Goal: Complete Application Form: Complete application form

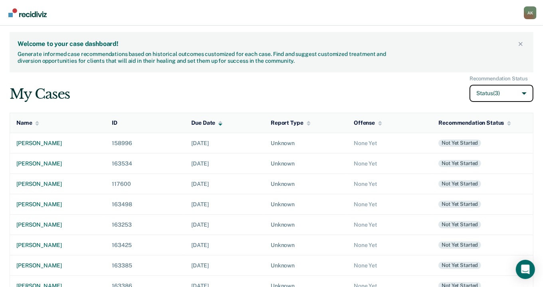
click at [486, 91] on button "Status (3)" at bounding box center [501, 93] width 64 height 17
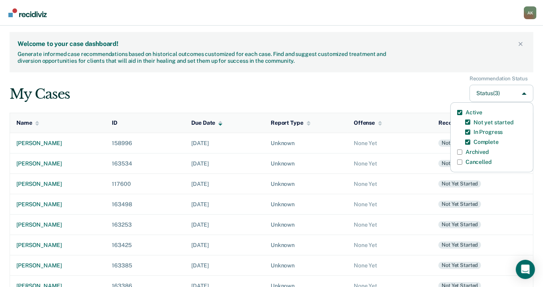
click at [475, 150] on label "Archived" at bounding box center [476, 151] width 23 height 7
click at [462, 150] on input "Archived" at bounding box center [459, 151] width 5 height 5
checkbox input "true"
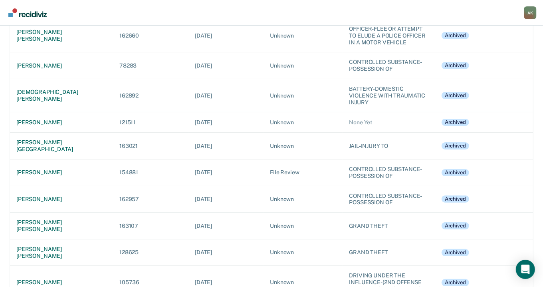
scroll to position [5009, 0]
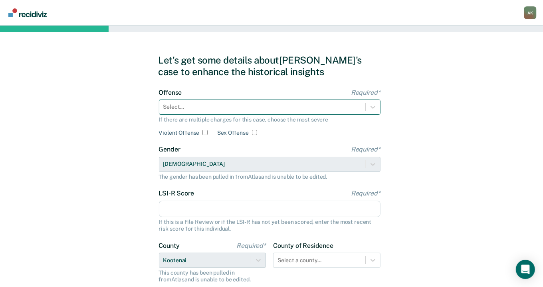
click at [251, 105] on div at bounding box center [262, 107] width 198 height 8
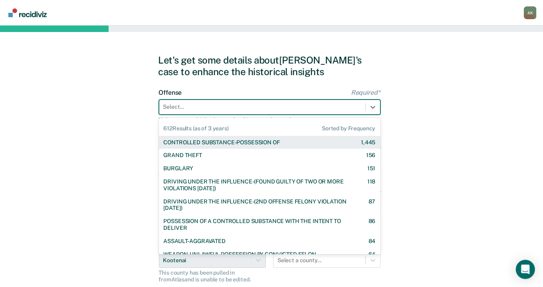
click at [225, 141] on div "CONTROLLED SUBSTANCE-POSSESSION OF" at bounding box center [222, 142] width 116 height 7
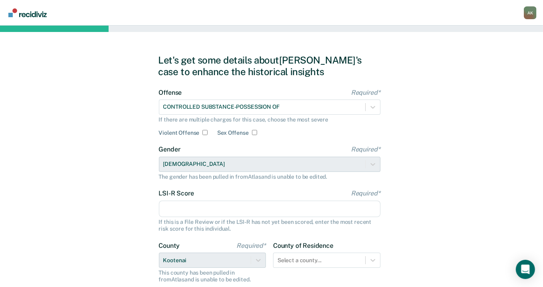
click at [195, 210] on input "LSI-R Score Required*" at bounding box center [270, 208] width 222 height 17
type input "25"
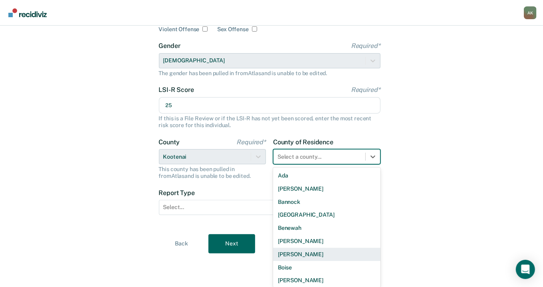
click at [332, 164] on div "44 results available. Use Up and Down to choose options, press Enter to select …" at bounding box center [326, 156] width 107 height 15
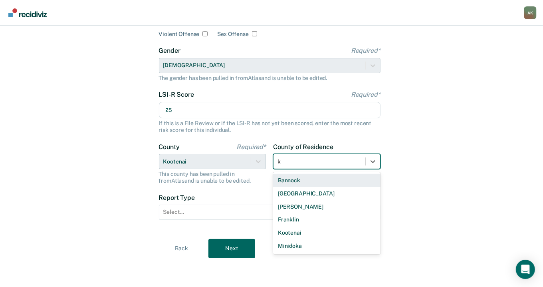
scroll to position [99, 0]
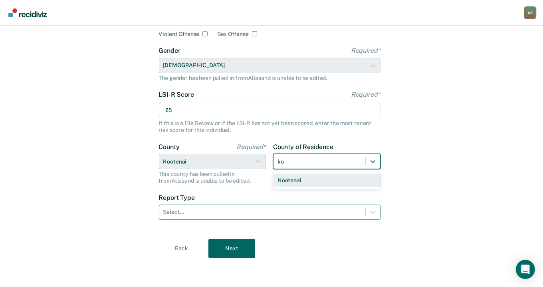
type input "ko"
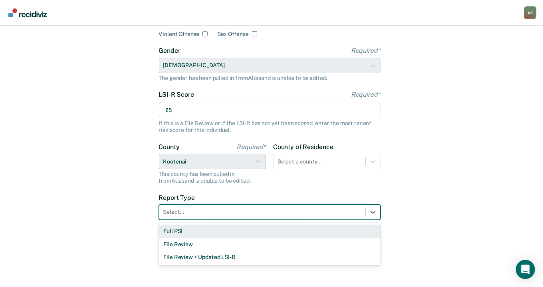
click at [293, 211] on div at bounding box center [262, 212] width 198 height 8
click at [181, 231] on div "Full PSI" at bounding box center [270, 230] width 222 height 13
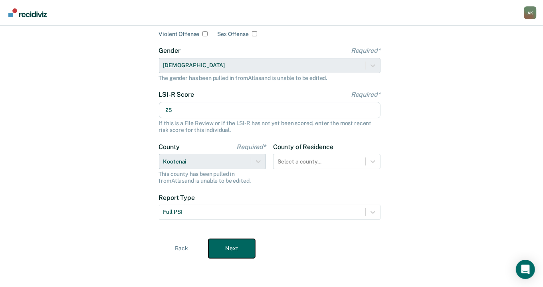
click at [227, 246] on button "Next" at bounding box center [231, 248] width 47 height 19
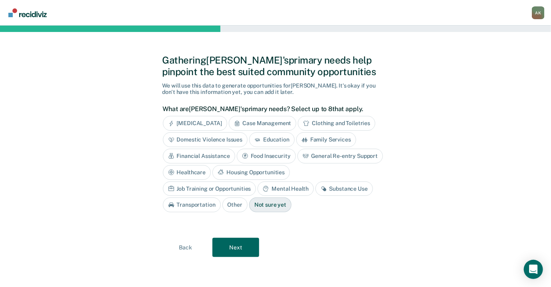
click at [315, 187] on div "Substance Use" at bounding box center [343, 188] width 57 height 15
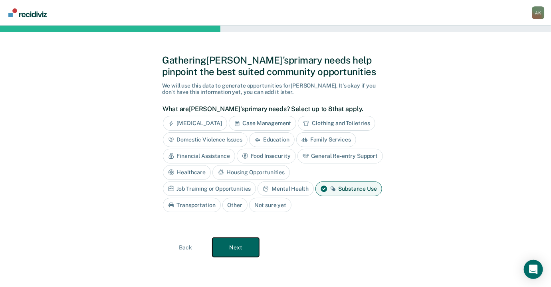
click at [237, 244] on button "Next" at bounding box center [235, 247] width 47 height 19
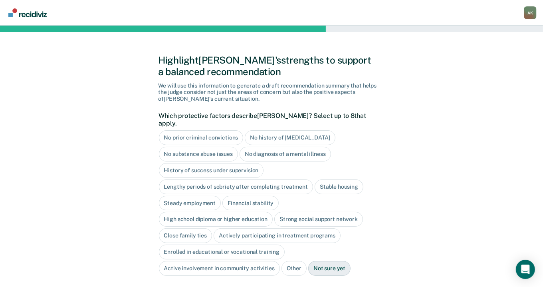
click at [329, 261] on div "Not sure yet" at bounding box center [329, 268] width 42 height 15
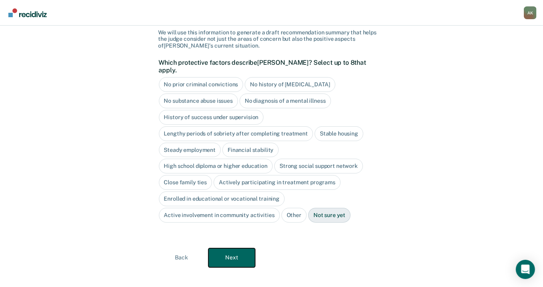
click at [238, 250] on button "Next" at bounding box center [231, 257] width 47 height 19
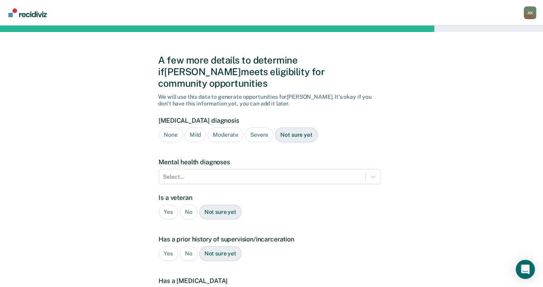
click at [224, 127] on div "Moderate" at bounding box center [226, 134] width 36 height 15
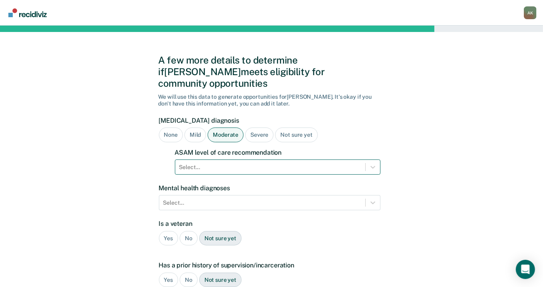
click at [240, 163] on div at bounding box center [270, 167] width 182 height 8
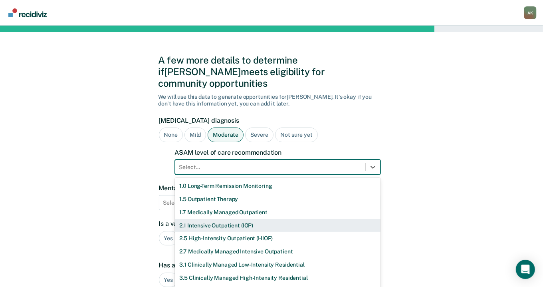
click at [197, 219] on div "2.1 Intensive Outpatient (IOP)" at bounding box center [278, 225] width 206 height 13
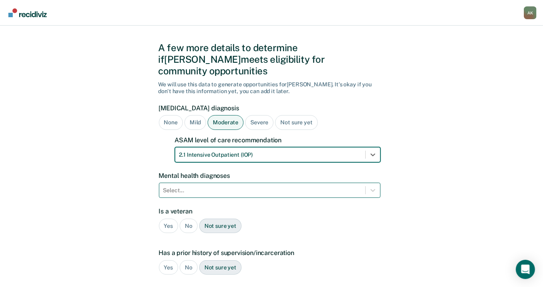
click at [188, 190] on div "Select..." at bounding box center [270, 189] width 222 height 15
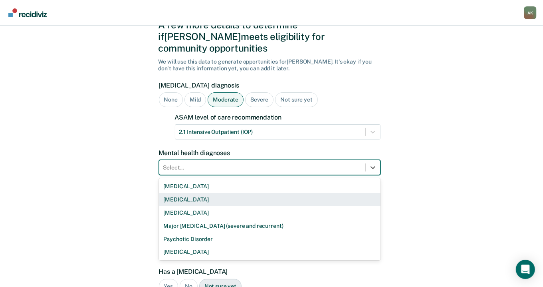
scroll to position [38, 0]
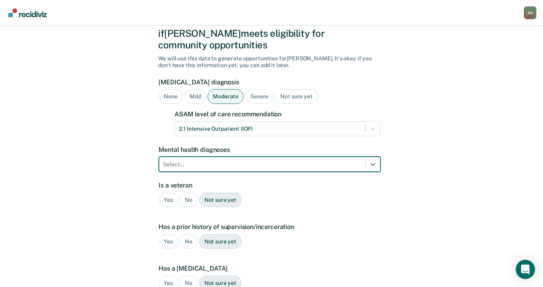
click at [180, 158] on div "Select..." at bounding box center [262, 164] width 206 height 12
click at [376, 160] on icon at bounding box center [373, 164] width 8 height 8
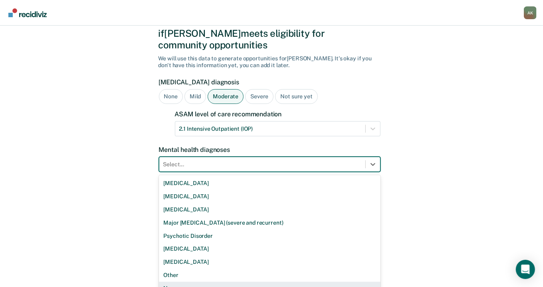
click at [182, 281] on div "None" at bounding box center [270, 287] width 222 height 13
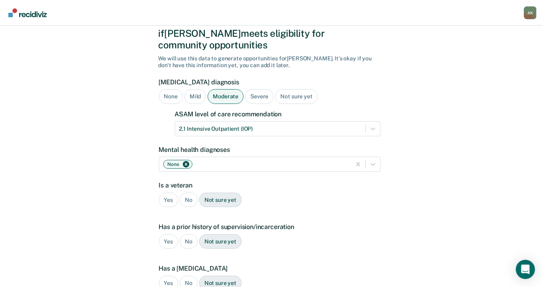
click at [191, 192] on div "No" at bounding box center [189, 199] width 18 height 15
click at [172, 234] on div "Yes" at bounding box center [169, 241] width 20 height 15
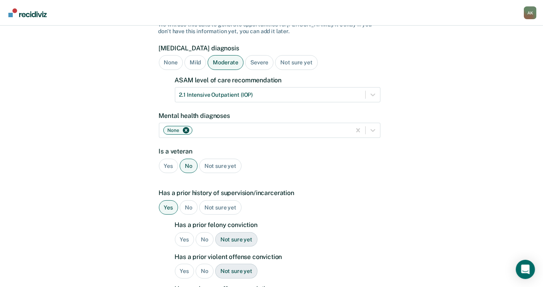
scroll to position [91, 0]
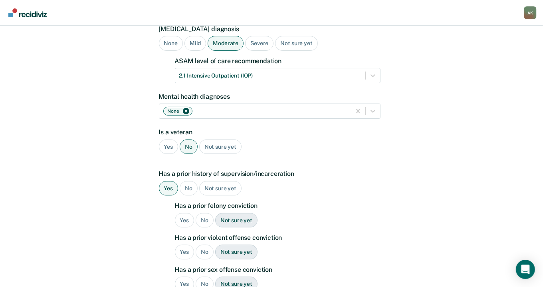
click at [183, 213] on div "Yes" at bounding box center [185, 220] width 20 height 15
click at [183, 244] on div "Yes" at bounding box center [185, 251] width 20 height 15
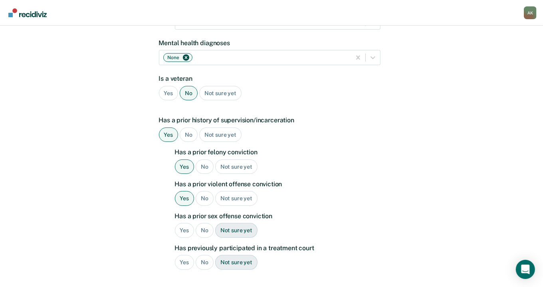
click at [205, 223] on div "No" at bounding box center [205, 230] width 18 height 15
click at [201, 255] on div "No" at bounding box center [205, 262] width 18 height 15
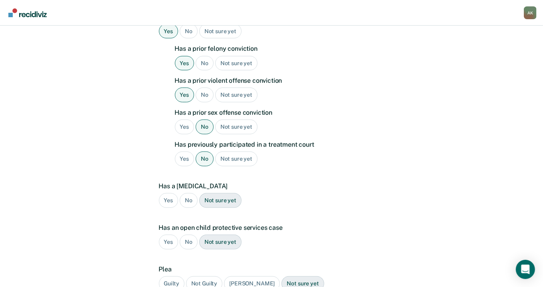
scroll to position [251, 0]
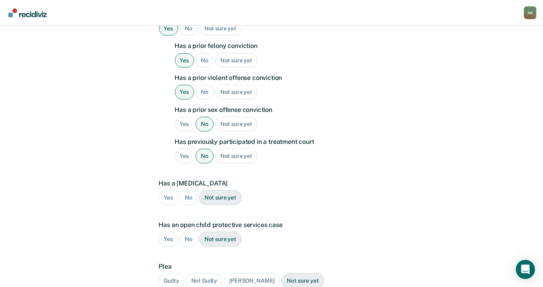
click at [190, 190] on div "No" at bounding box center [189, 197] width 18 height 15
click at [186, 232] on div "No" at bounding box center [189, 239] width 18 height 15
click at [178, 273] on div "Guilty" at bounding box center [172, 280] width 26 height 15
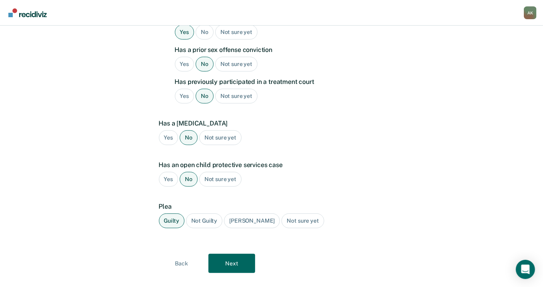
scroll to position [315, 0]
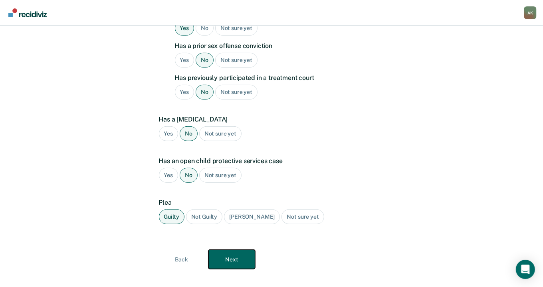
click at [225, 249] on button "Next" at bounding box center [231, 258] width 47 height 19
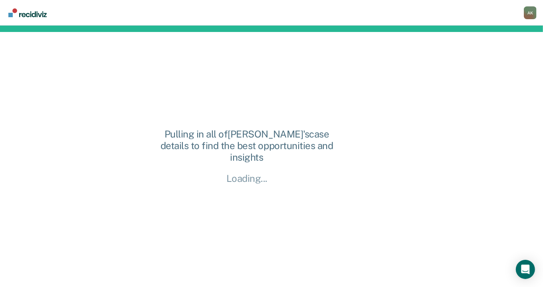
scroll to position [0, 0]
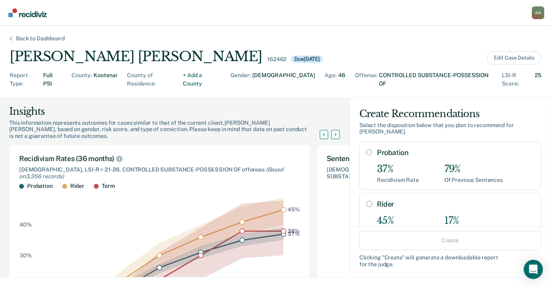
click at [366, 149] on input "Probation" at bounding box center [369, 152] width 6 height 6
radio input "true"
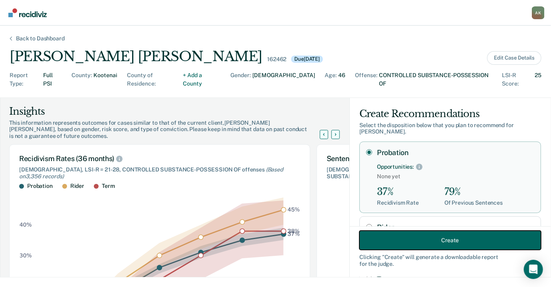
click at [406, 238] on button "Create" at bounding box center [450, 239] width 182 height 19
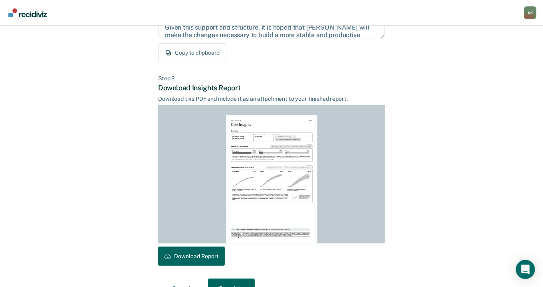
scroll to position [159, 0]
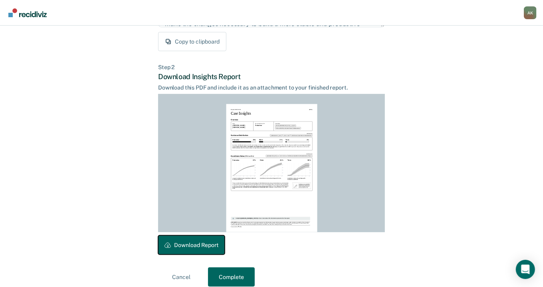
click at [183, 241] on button "Download Report" at bounding box center [191, 244] width 67 height 19
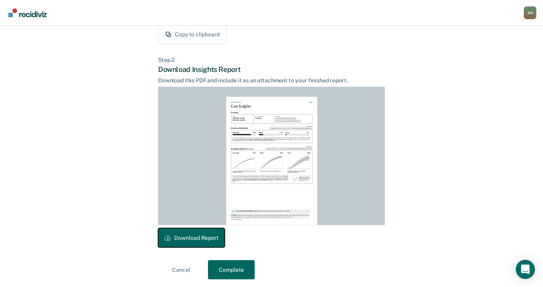
scroll to position [168, 0]
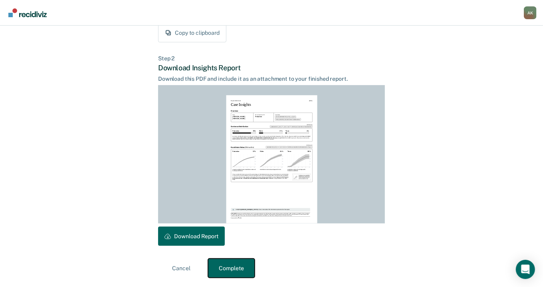
click at [226, 265] on button "Complete" at bounding box center [231, 267] width 47 height 19
